Goal: Task Accomplishment & Management: Manage account settings

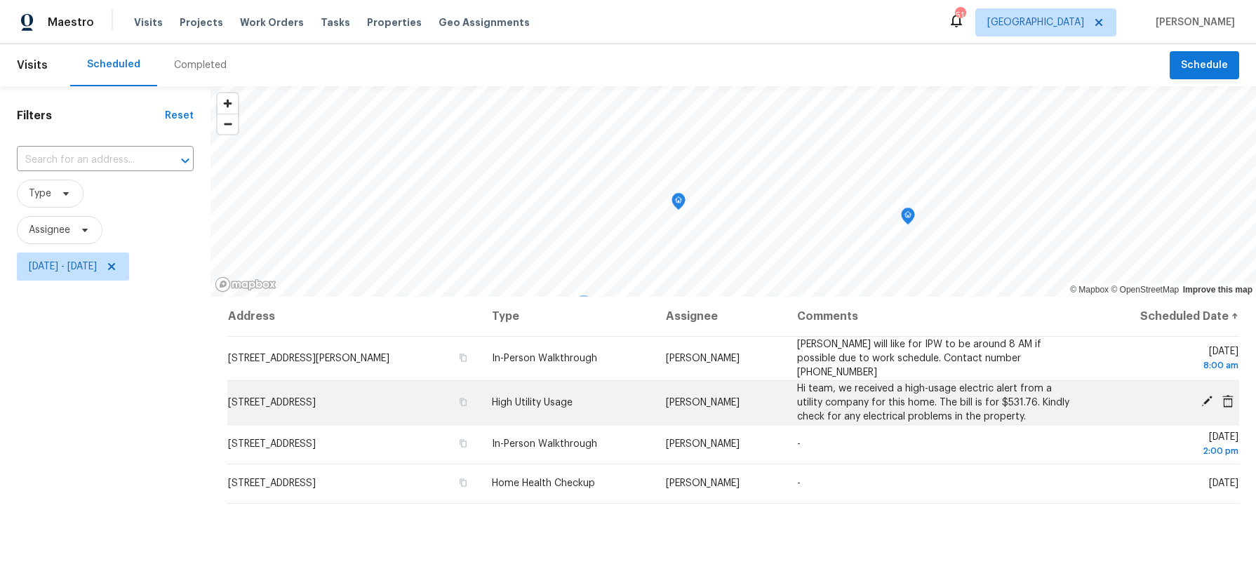
click at [1204, 401] on icon at bounding box center [1206, 401] width 11 height 11
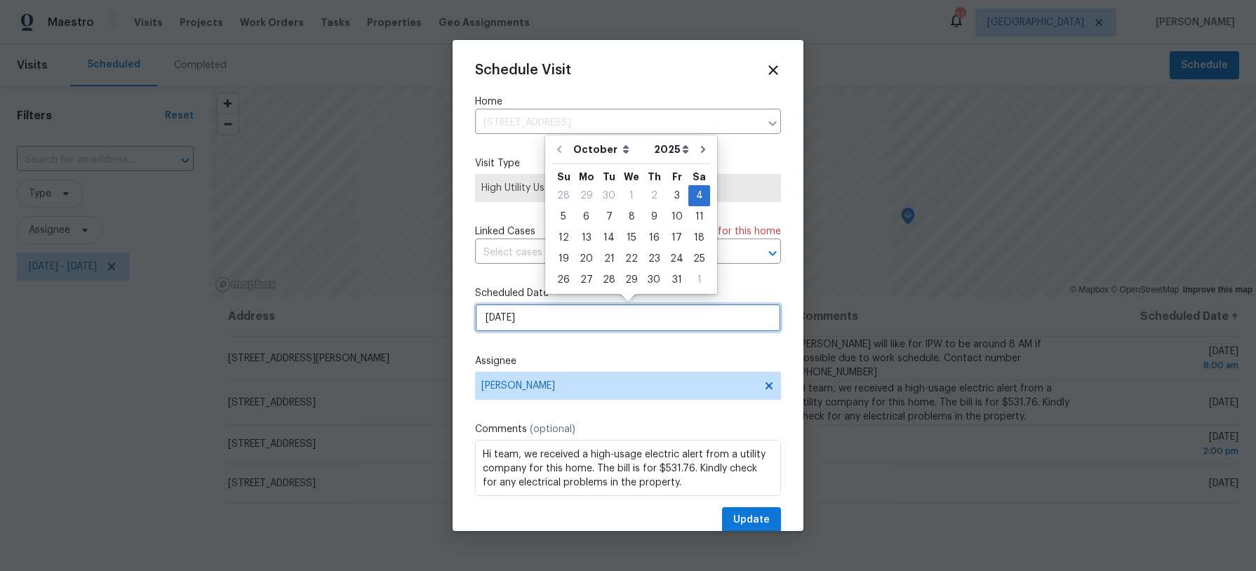
click at [594, 319] on input "10/4/2025" at bounding box center [628, 318] width 306 height 28
click at [579, 213] on div "6" at bounding box center [586, 217] width 23 height 20
type input "10/6/2025"
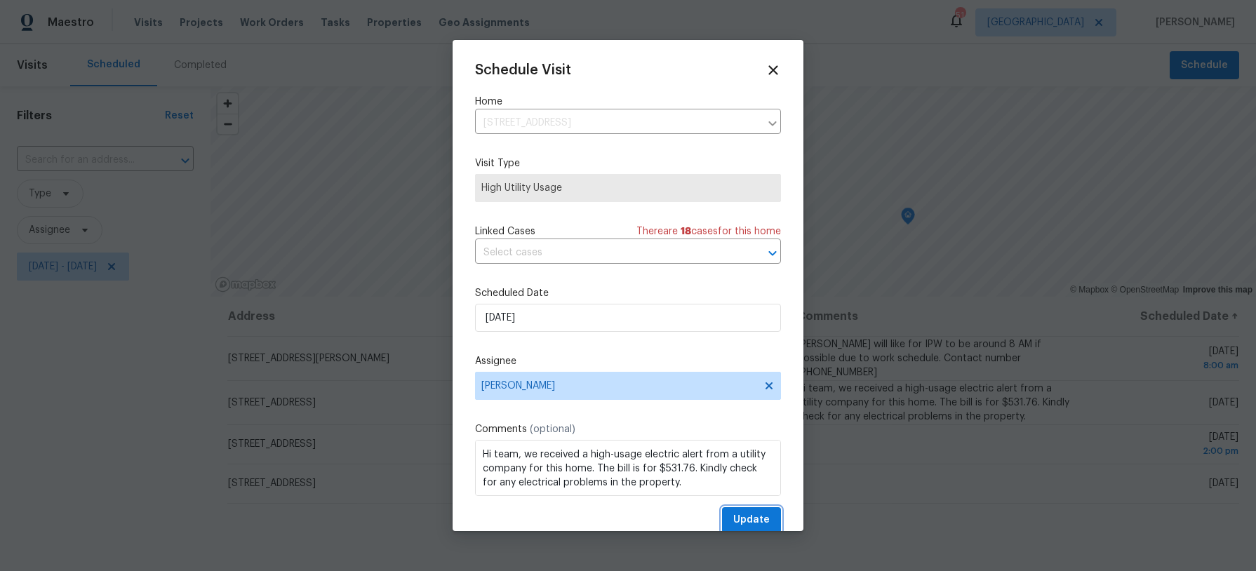
click at [743, 511] on button "Update" at bounding box center [751, 520] width 59 height 26
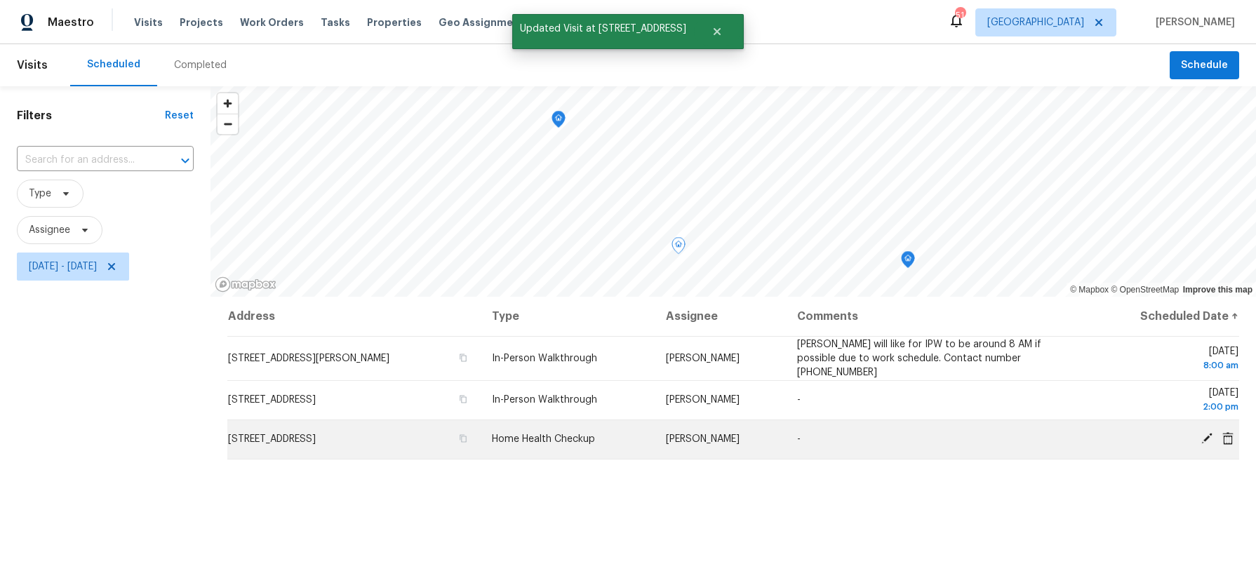
click at [1205, 436] on icon at bounding box center [1206, 438] width 13 height 13
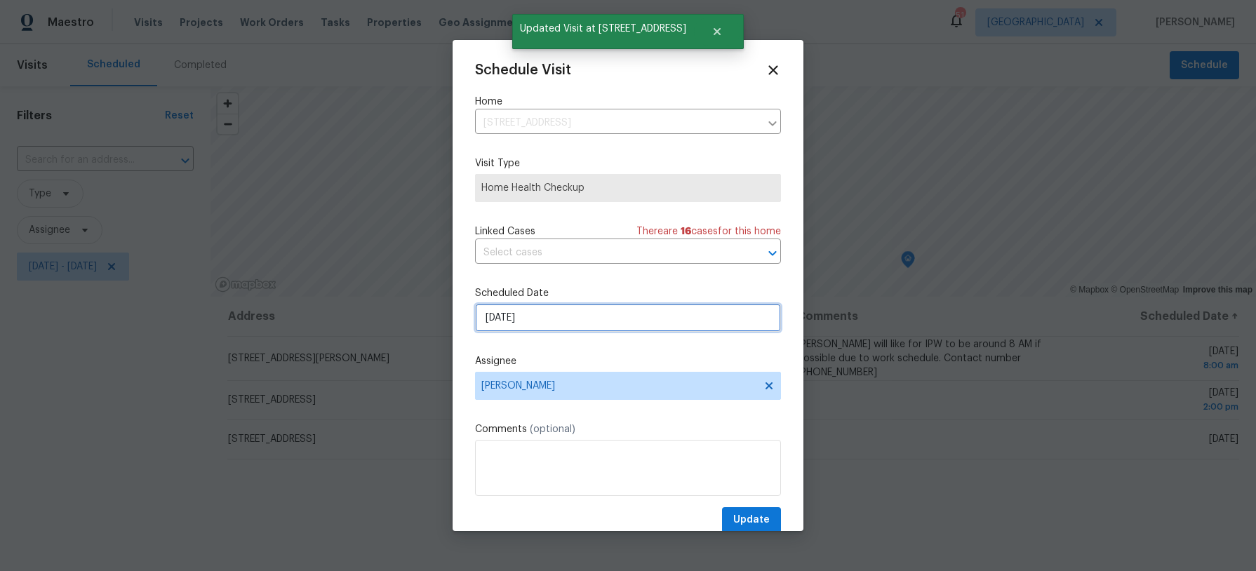
click at [530, 325] on input "10/4/2025" at bounding box center [628, 318] width 306 height 28
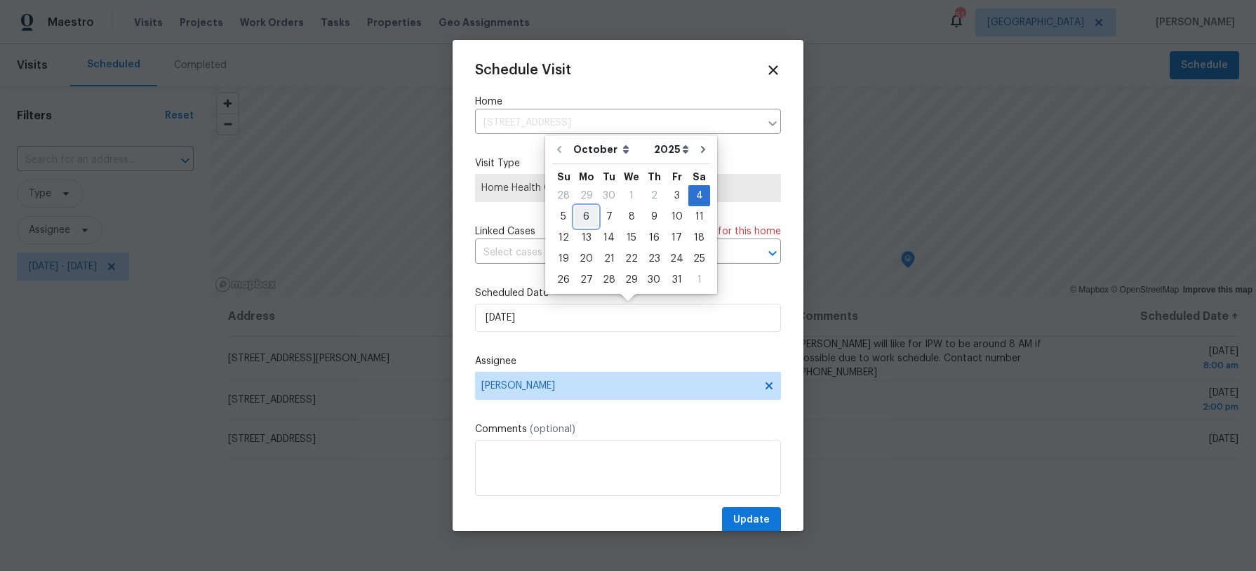
click at [588, 216] on div "6" at bounding box center [586, 217] width 23 height 20
type input "10/6/2025"
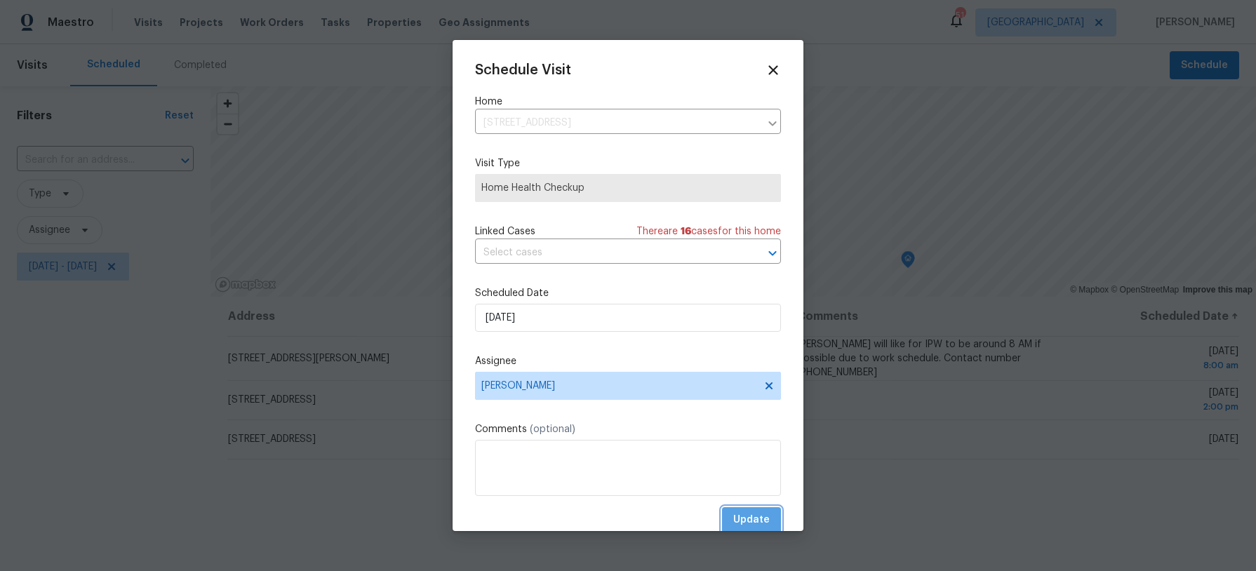
click at [746, 514] on span "Update" at bounding box center [751, 520] width 36 height 18
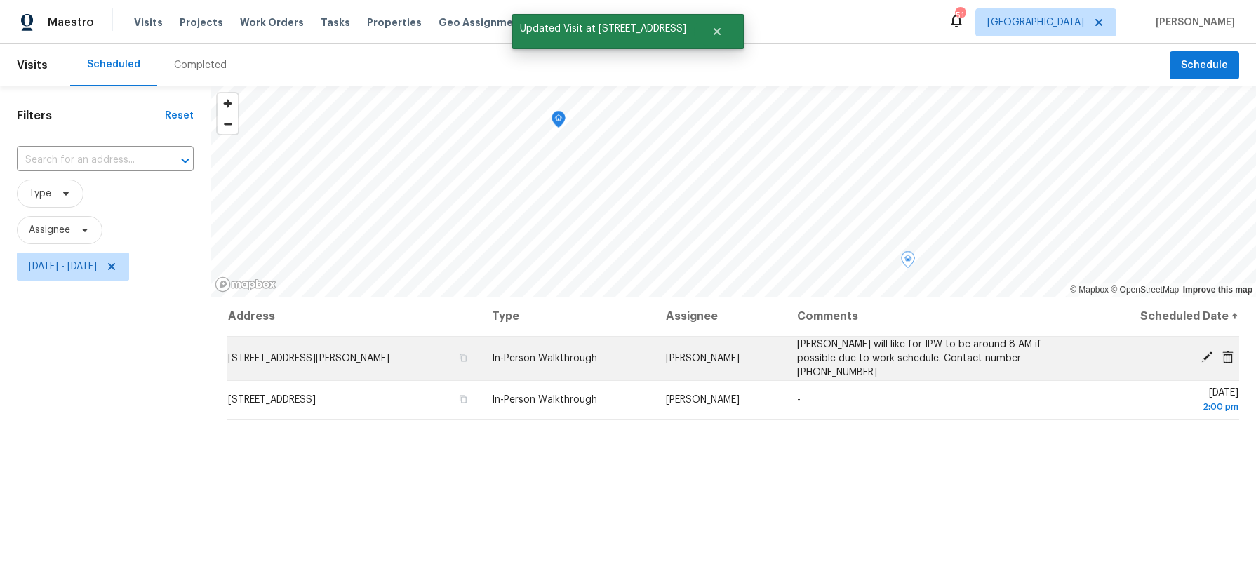
click at [1208, 356] on icon at bounding box center [1206, 356] width 11 height 11
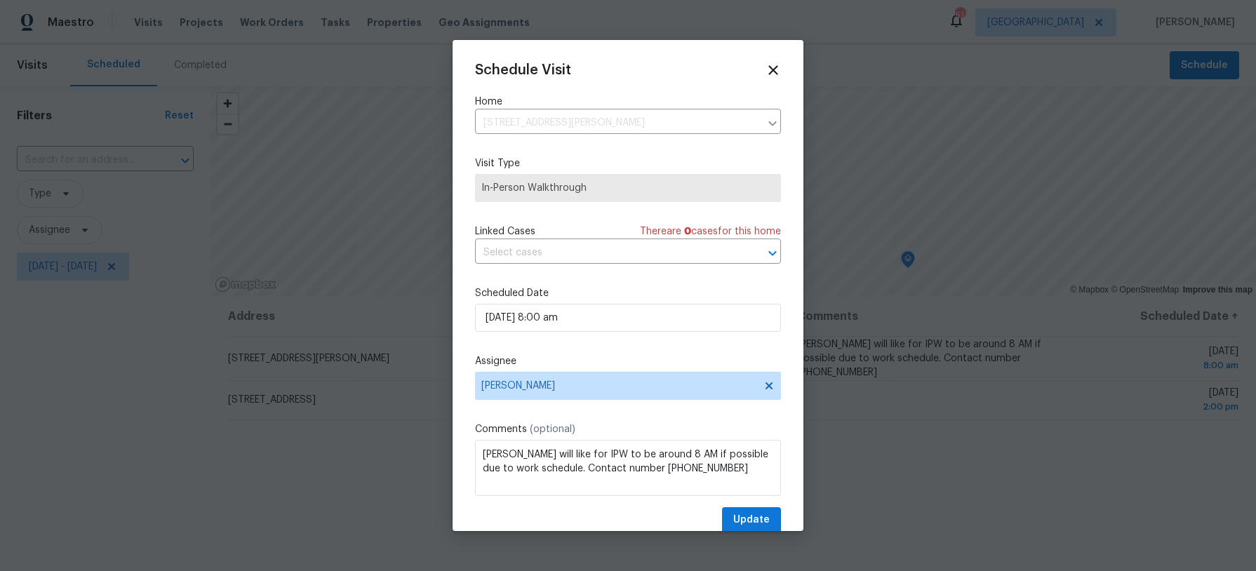
scroll to position [11, 0]
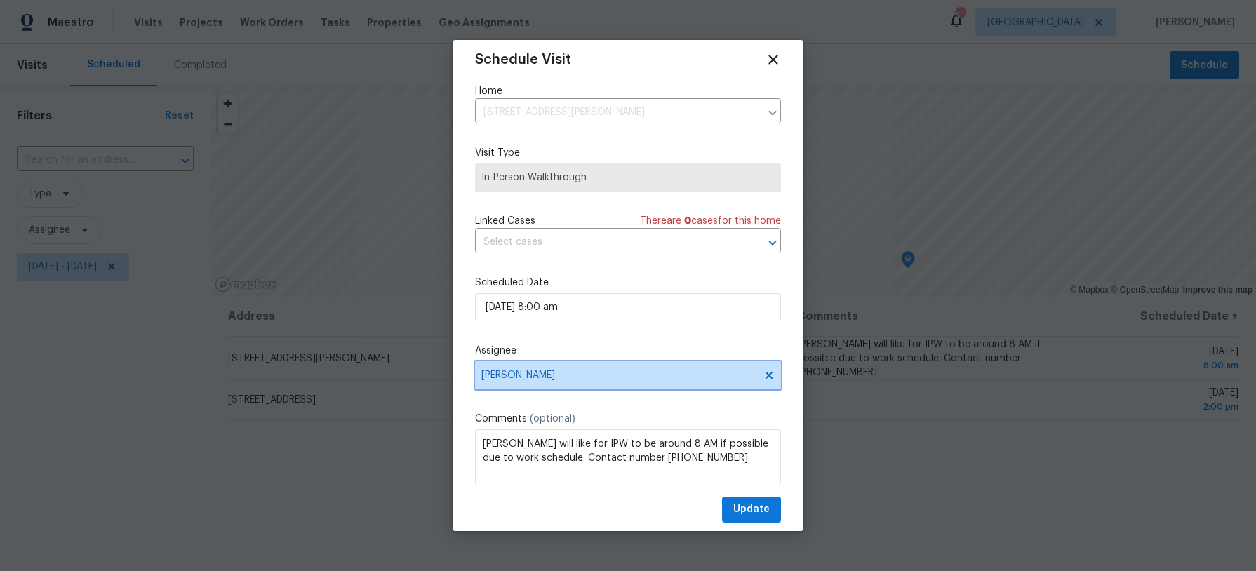
click at [582, 377] on span "Francisco Balcazar Serrato" at bounding box center [618, 375] width 275 height 11
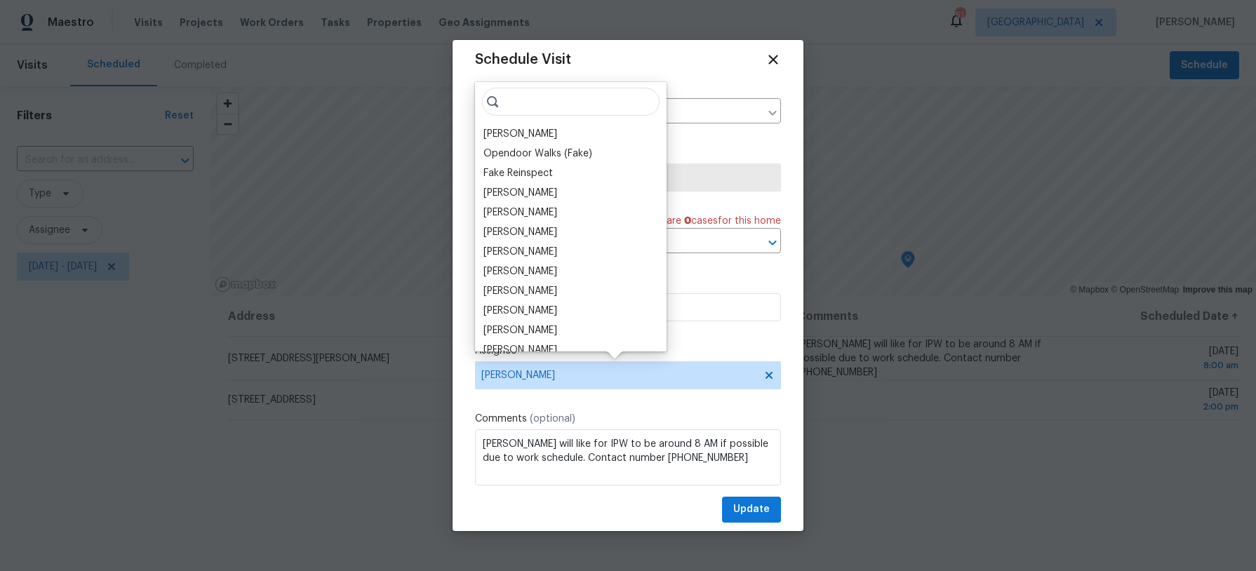
scroll to position [11, 0]
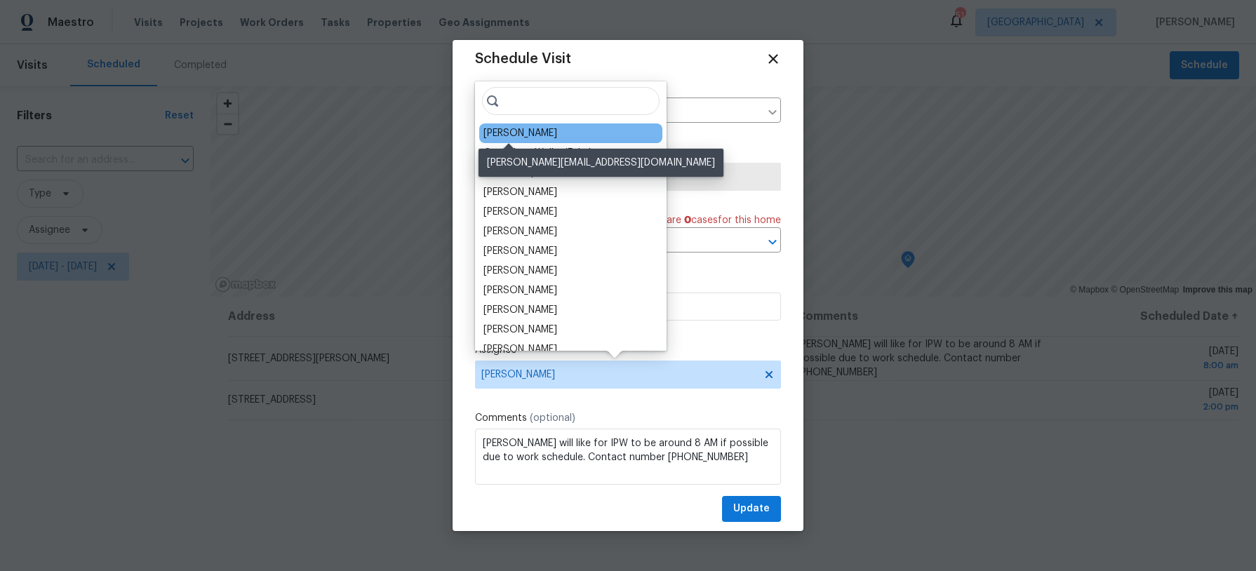
click at [527, 132] on div "Brad Limes" at bounding box center [520, 133] width 74 height 14
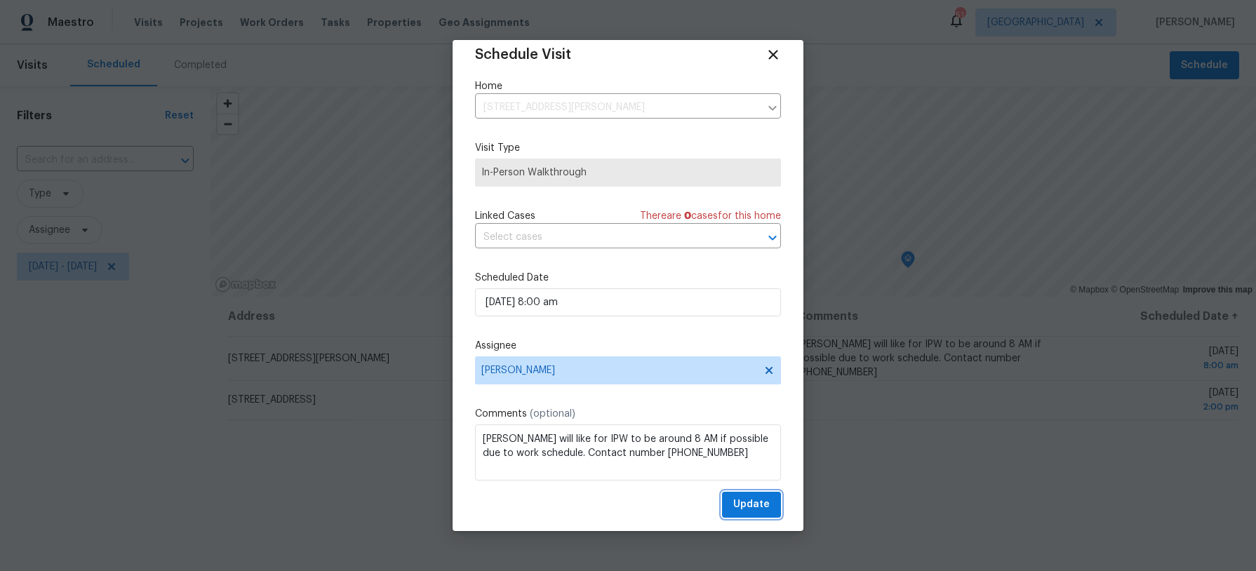
click at [755, 511] on span "Update" at bounding box center [751, 505] width 36 height 18
